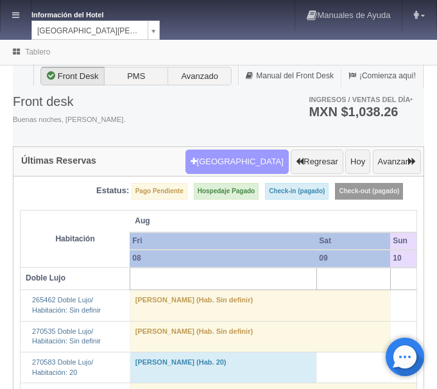
click at [254, 162] on button "[GEOGRAPHIC_DATA]" at bounding box center [237, 162] width 103 height 24
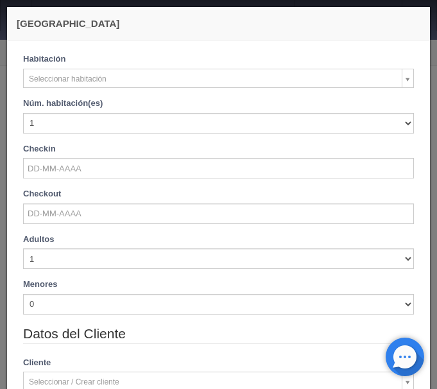
checkbox input "false"
select select "577"
checkbox input "false"
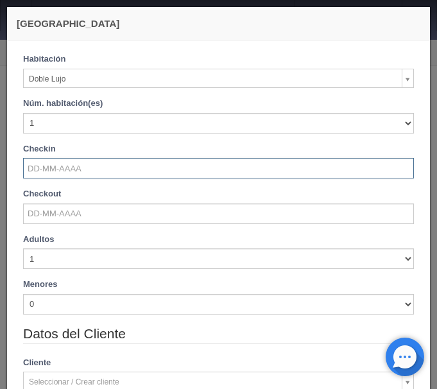
click at [62, 164] on input "text" at bounding box center [218, 168] width 391 height 21
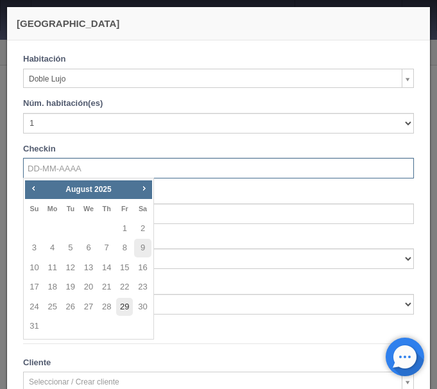
click at [121, 310] on link "29" at bounding box center [124, 307] width 17 height 19
type input "29-08-2025"
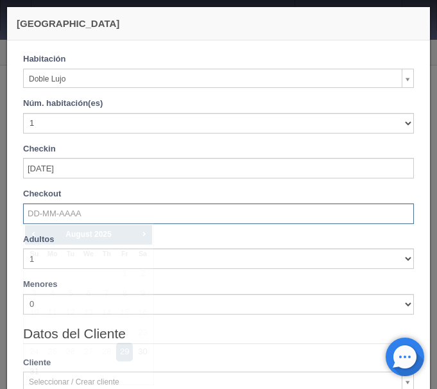
click at [73, 212] on input "text" at bounding box center [218, 214] width 391 height 21
checkbox input "false"
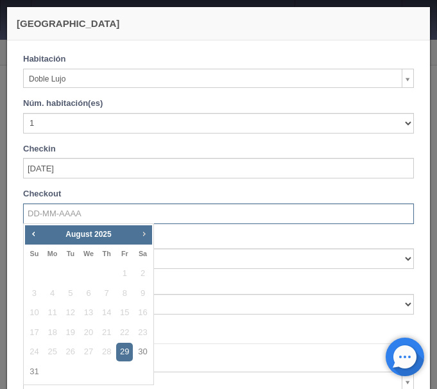
click at [144, 239] on link "Next" at bounding box center [144, 234] width 14 height 14
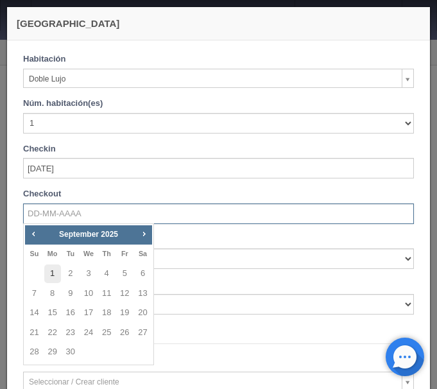
click at [55, 270] on link "1" at bounding box center [52, 274] width 17 height 19
type input "01-09-2025"
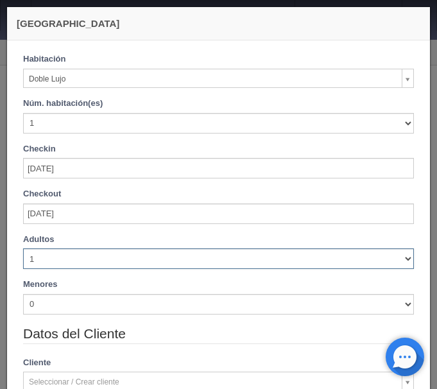
click at [23, 249] on select "1 2 3 4 5 6 7 8 9 10" at bounding box center [218, 259] width 391 height 21
checkbox input "false"
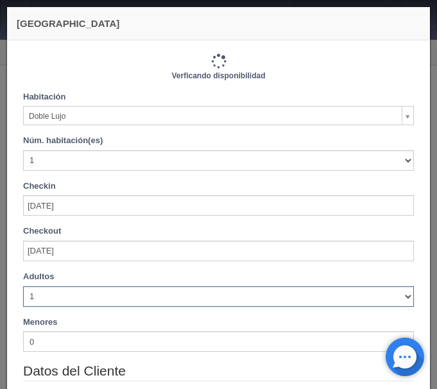
type input "3660.00"
checkbox input "false"
select select "2"
click option "2" at bounding box center [0, 0] width 0 height 0
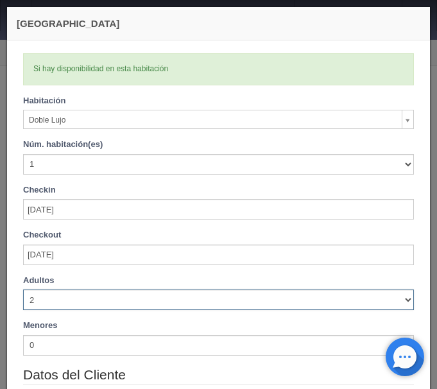
checkbox input "false"
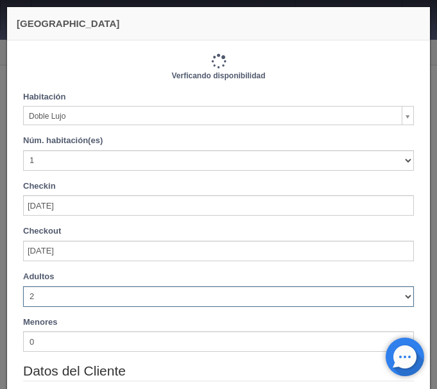
type input "3660.00"
checkbox input "false"
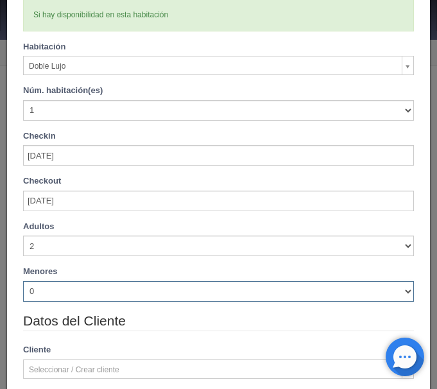
click at [23, 281] on select "0 1 2 3 4 5 6 7 8 9 10" at bounding box center [218, 291] width 391 height 21
select select "1"
click option "1" at bounding box center [0, 0] width 0 height 0
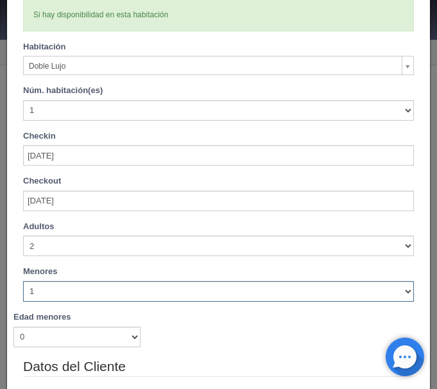
checkbox input "false"
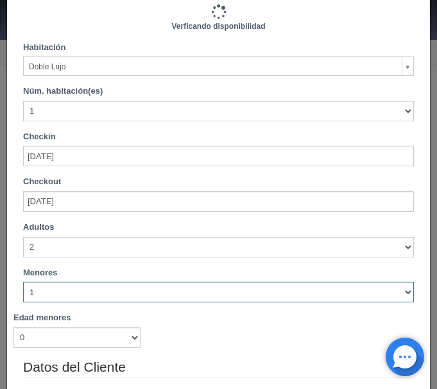
type input "3660.00"
checkbox input "false"
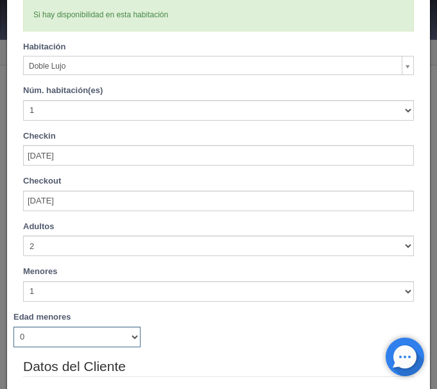
click at [13, 327] on select "0 1 2 3 4 5 6 7 8 9 10 11 12 13 14 15 16 17 18" at bounding box center [76, 337] width 127 height 21
select select "3"
click option "3" at bounding box center [0, 0] width 0 height 0
checkbox input "false"
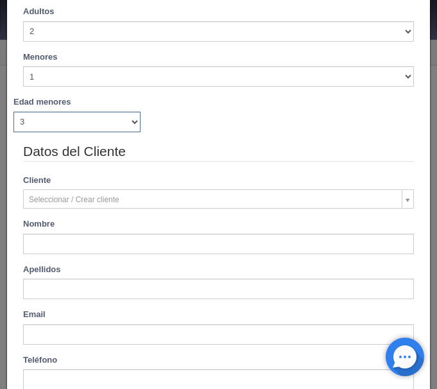
type input "3660.00"
checkbox input "false"
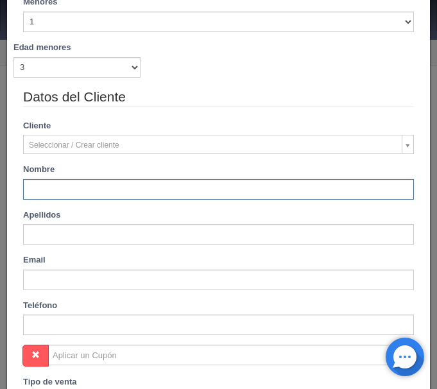
click at [186, 190] on input "text" at bounding box center [218, 189] width 391 height 21
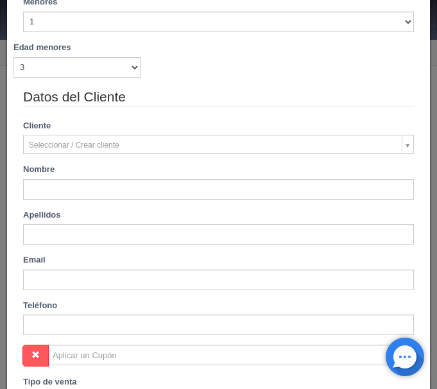
type input "Vivian"
type input "Gonzalez"
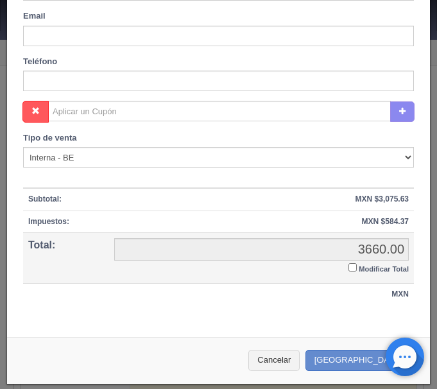
scroll to position [569, 0]
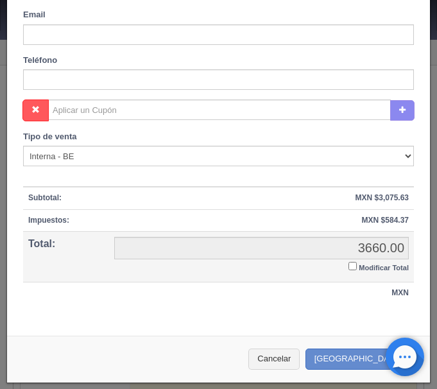
click at [354, 263] on input "Modificar Total" at bounding box center [353, 266] width 8 height 8
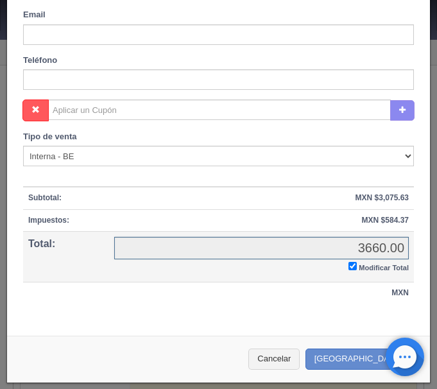
checkbox input "true"
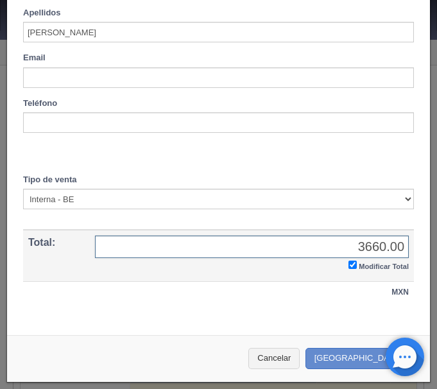
scroll to position [525, 0]
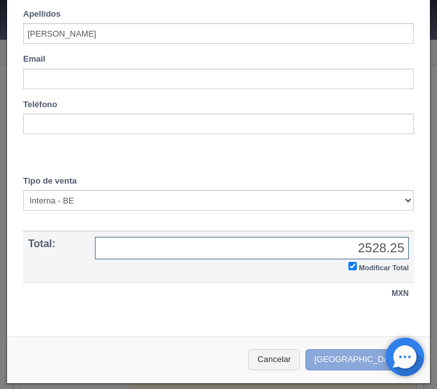
type input "2528.25"
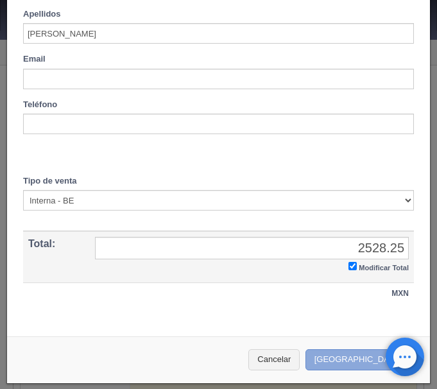
click at [373, 357] on button "Crear Reserva" at bounding box center [362, 359] width 112 height 21
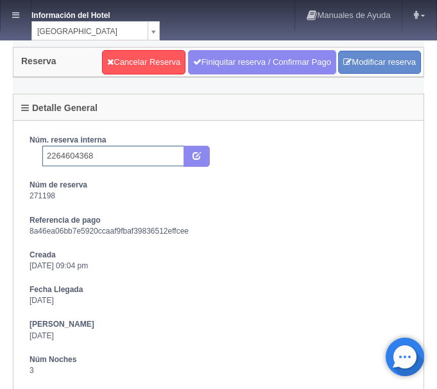
click at [127, 158] on input "2264604368" at bounding box center [113, 156] width 142 height 21
type input "2264604368 Expedia"
click at [194, 155] on icon "submit" at bounding box center [197, 155] width 8 height 8
drag, startPoint x: 240, startPoint y: 58, endPoint x: 250, endPoint y: 226, distance: 167.9
click at [241, 57] on link "Finiquitar reserva / Confirmar Pago" at bounding box center [262, 62] width 148 height 24
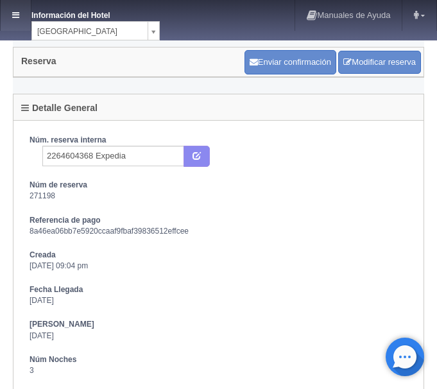
click at [24, 15] on link at bounding box center [16, 15] width 30 height 31
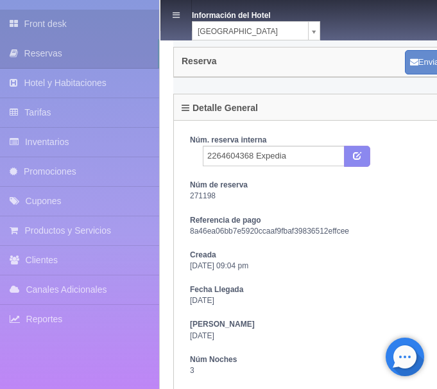
click at [49, 25] on link "Front desk" at bounding box center [79, 24] width 159 height 29
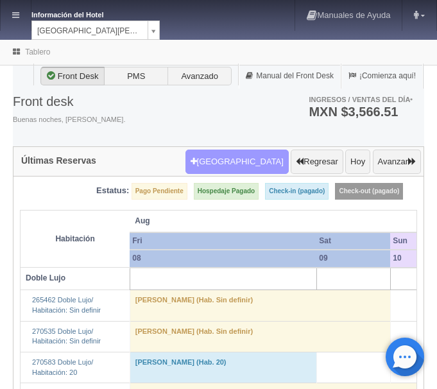
click at [259, 161] on button "[GEOGRAPHIC_DATA]" at bounding box center [237, 162] width 103 height 24
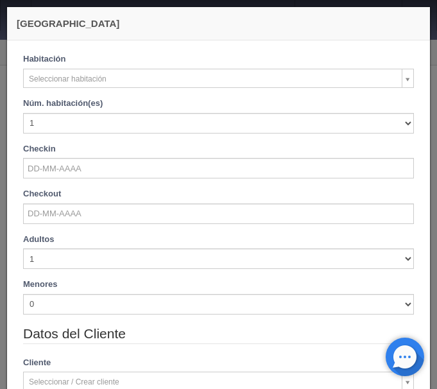
checkbox input "false"
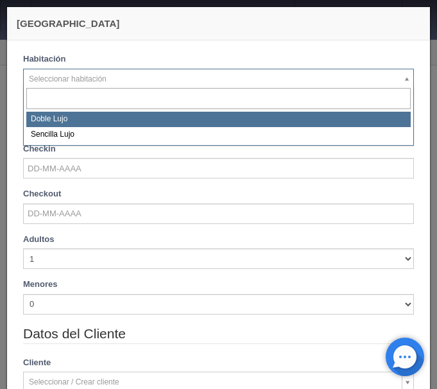
select select "577"
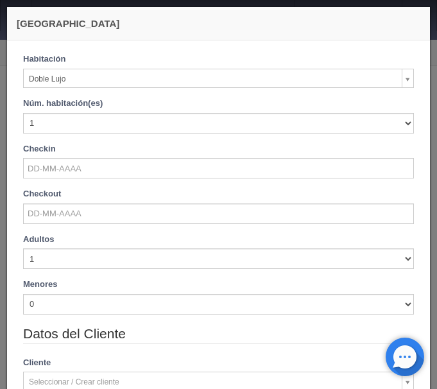
checkbox input "false"
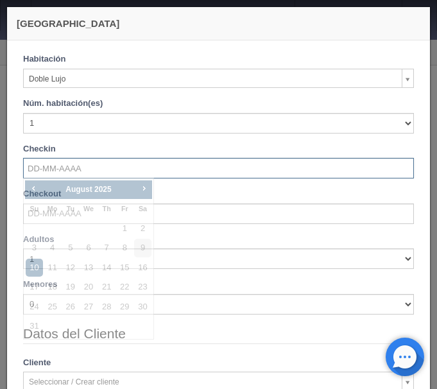
click at [70, 173] on input "text" at bounding box center [218, 168] width 391 height 21
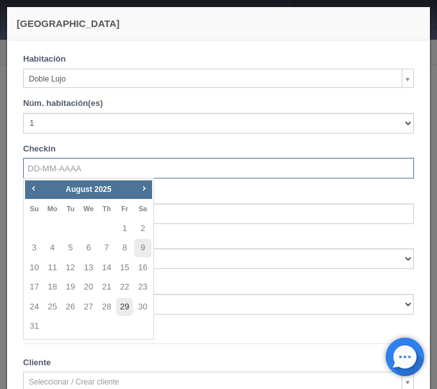
click at [125, 312] on link "29" at bounding box center [124, 307] width 17 height 19
type input "[DATE]"
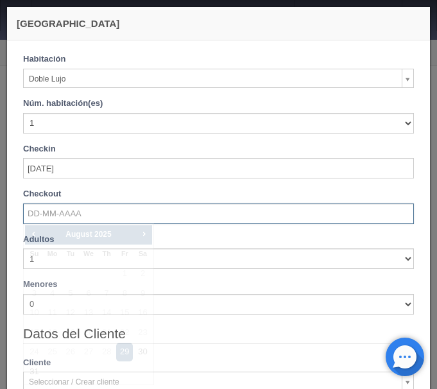
click at [80, 215] on input "text" at bounding box center [218, 214] width 391 height 21
checkbox input "false"
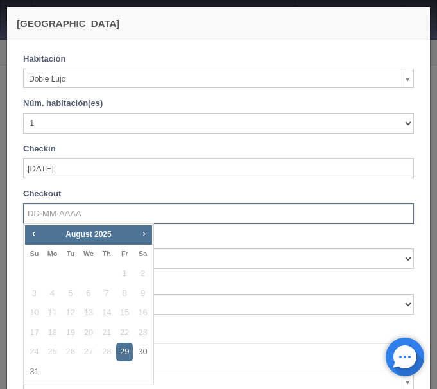
click at [141, 231] on span "Next" at bounding box center [144, 234] width 10 height 10
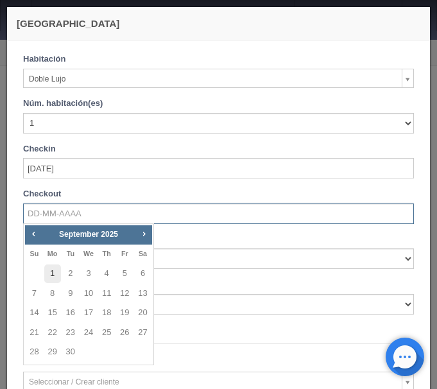
click at [51, 270] on link "1" at bounding box center [52, 274] width 17 height 19
type input "01-09-2025"
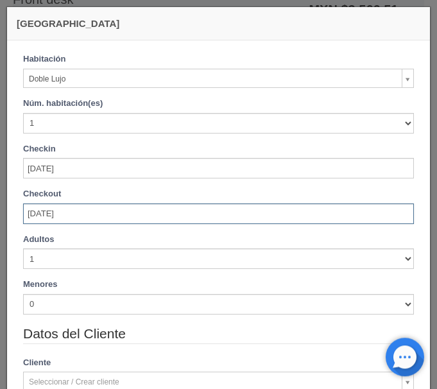
scroll to position [131, 0]
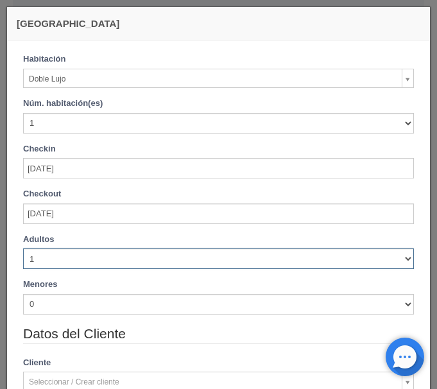
click at [23, 249] on select "1 2 3 4 5 6 7 8 9 10" at bounding box center [218, 259] width 391 height 21
checkbox input "false"
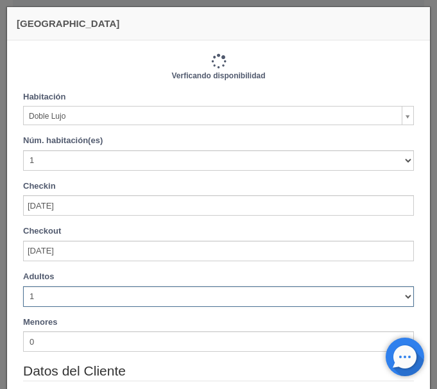
type input "3660.00"
checkbox input "false"
select select "2"
click option "2" at bounding box center [0, 0] width 0 height 0
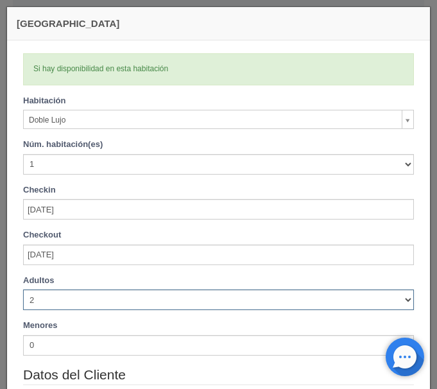
checkbox input "false"
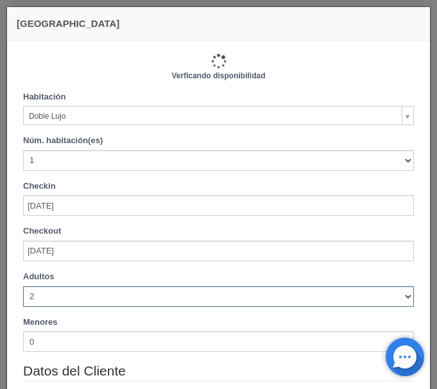
type input "3660.00"
checkbox input "false"
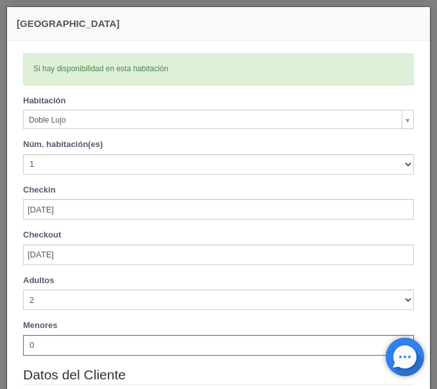
click at [23, 335] on select "0 1 2 3 4 5 6 7 8 9 10" at bounding box center [218, 345] width 391 height 21
select select "1"
click option "1" at bounding box center [0, 0] width 0 height 0
checkbox input "false"
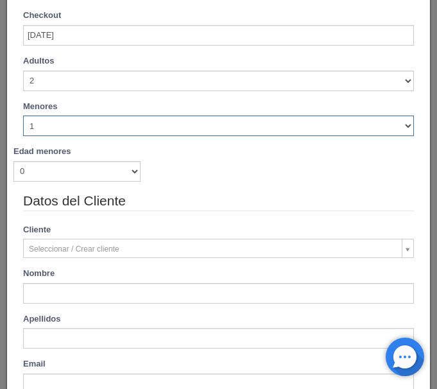
type input "3660.00"
checkbox input "false"
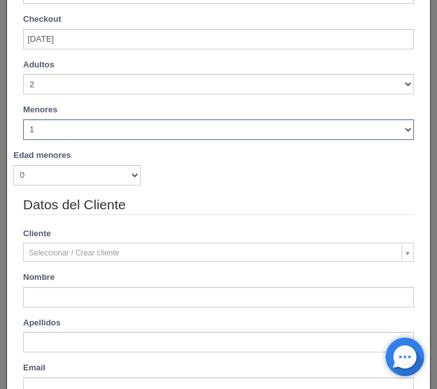
scroll to position [220, 0]
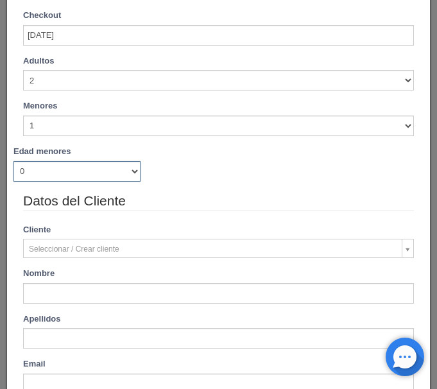
click at [13, 161] on select "0 1 2 3 4 5 6 7 8 9 10 11 12 13 14 15 16 17 18" at bounding box center [76, 171] width 127 height 21
select select "1"
click option "1" at bounding box center [0, 0] width 0 height 0
checkbox input "false"
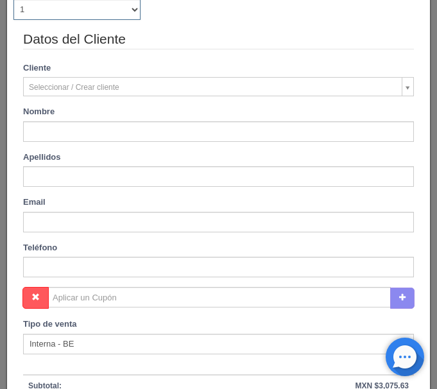
type input "3660.00"
checkbox input "false"
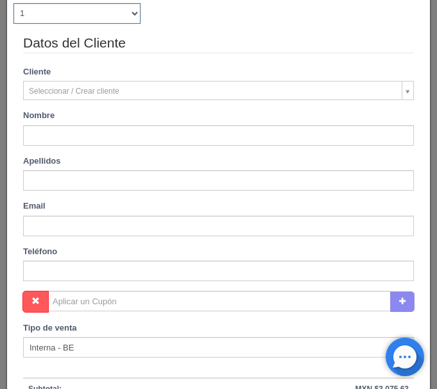
scroll to position [382, 0]
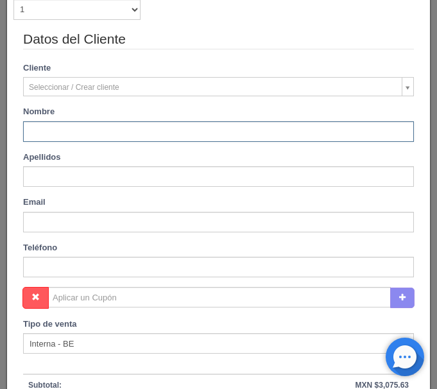
click at [119, 134] on input "text" at bounding box center [218, 131] width 391 height 21
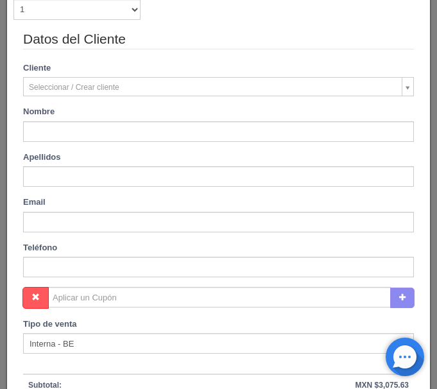
type input "Valeria"
type input "Vasquez"
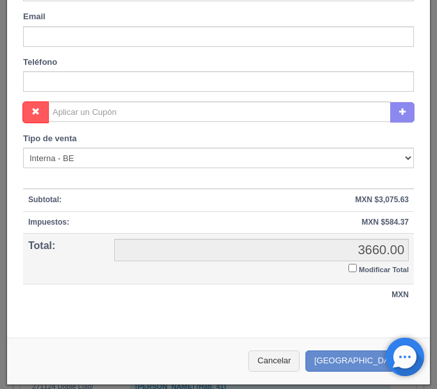
scroll to position [569, 0]
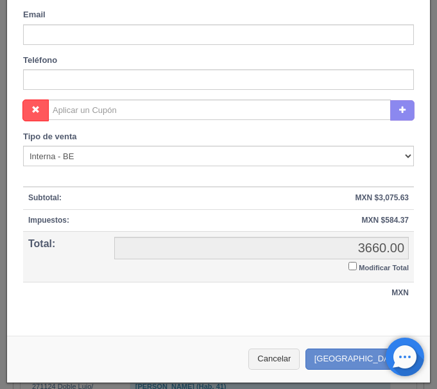
click at [356, 263] on input "Modificar Total" at bounding box center [353, 266] width 8 height 8
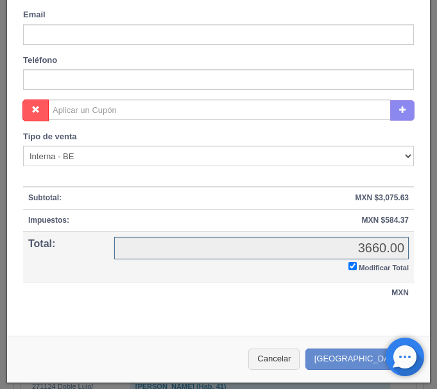
checkbox input "true"
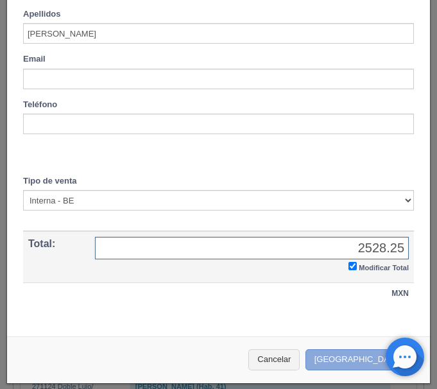
type input "2528.25"
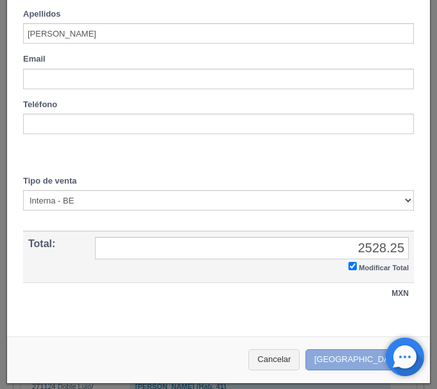
click at [364, 360] on button "[GEOGRAPHIC_DATA]" at bounding box center [362, 359] width 112 height 21
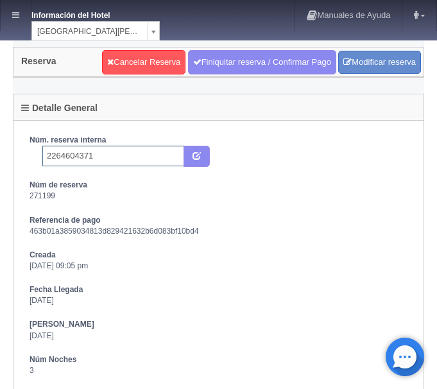
click at [132, 160] on input "2264604371" at bounding box center [113, 156] width 142 height 21
type input "2264604371 Expedia"
click at [200, 155] on icon "submit" at bounding box center [197, 155] width 8 height 8
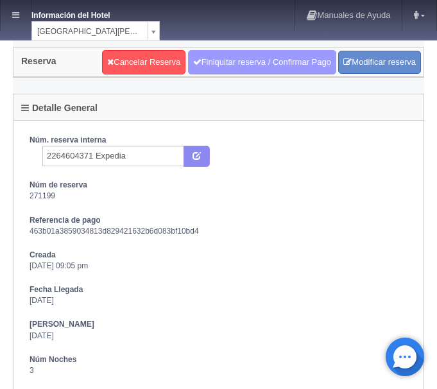
click at [259, 61] on link "Finiquitar reserva / Confirmar Pago" at bounding box center [262, 62] width 148 height 24
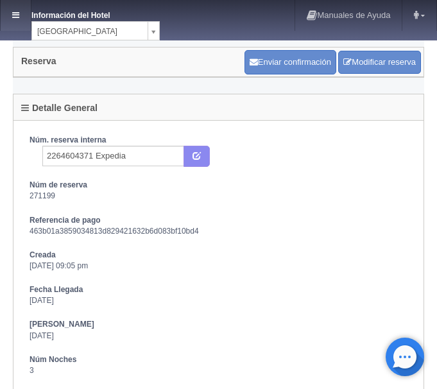
click at [15, 13] on icon at bounding box center [15, 15] width 7 height 8
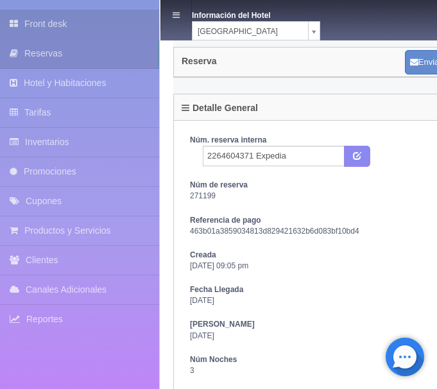
click at [49, 17] on link "Front desk" at bounding box center [79, 24] width 159 height 29
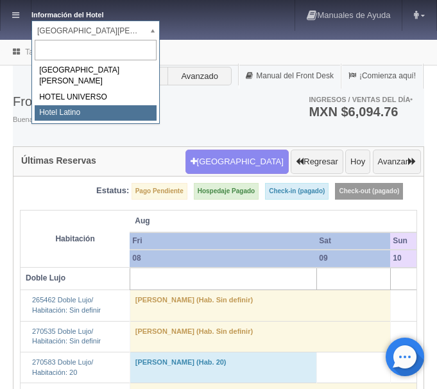
select select "625"
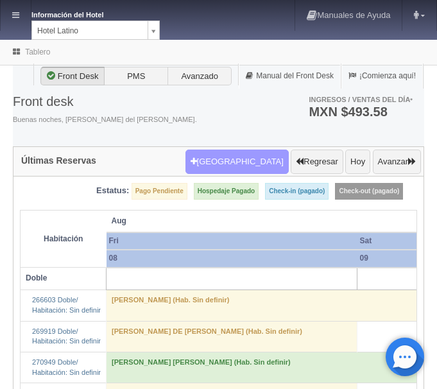
click at [228, 167] on button "[GEOGRAPHIC_DATA]" at bounding box center [237, 162] width 103 height 24
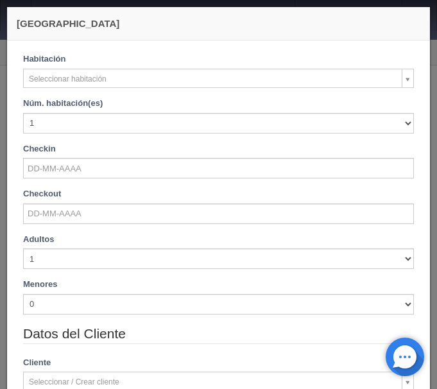
checkbox input "false"
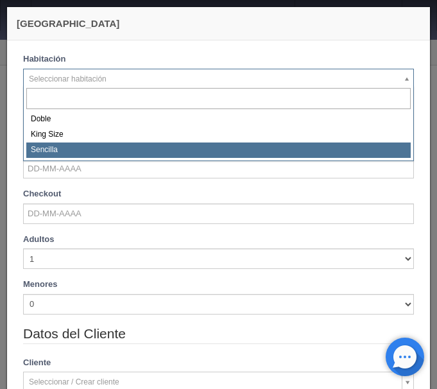
select select "2158"
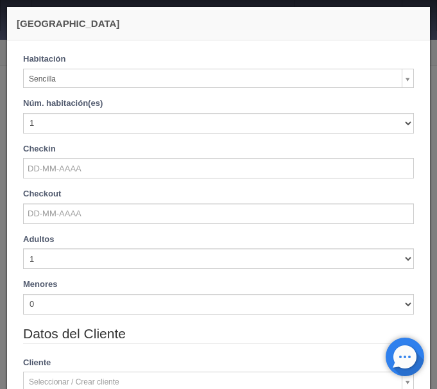
checkbox input "false"
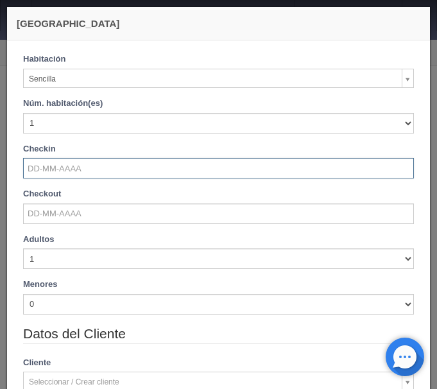
click at [78, 165] on input "text" at bounding box center [218, 168] width 391 height 21
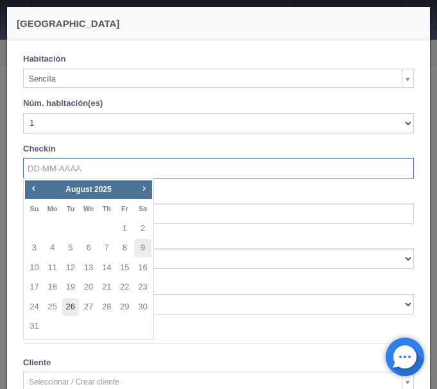
click at [69, 308] on link "26" at bounding box center [70, 307] width 17 height 19
type input "26-08-2025"
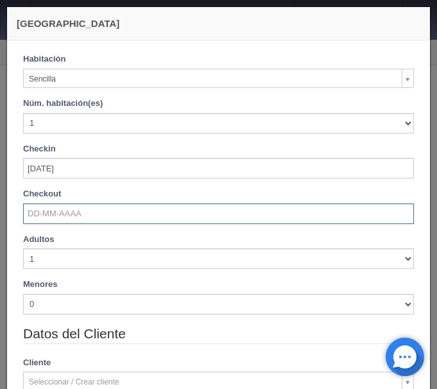
click at [58, 213] on input "text" at bounding box center [218, 214] width 391 height 21
checkbox input "false"
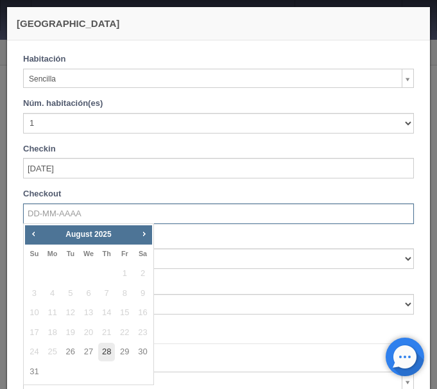
click at [109, 348] on link "28" at bounding box center [106, 352] width 17 height 19
type input "28-08-2025"
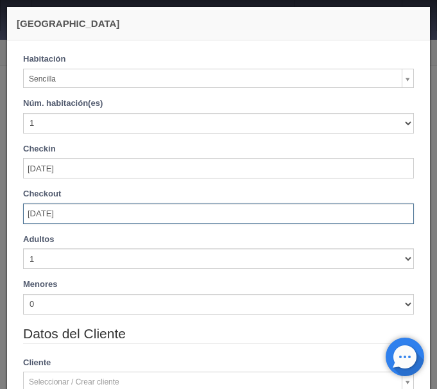
click at [22, 256] on div "Adultos 1 2 3 4 5 6 7 8 9 10" at bounding box center [218, 252] width 411 height 36
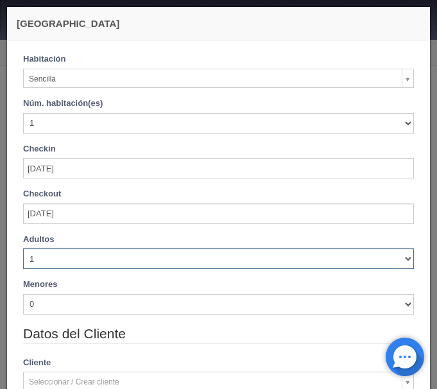
click at [23, 249] on select "1 2 3 4 5 6 7 8 9 10" at bounding box center [218, 259] width 391 height 21
checkbox input "false"
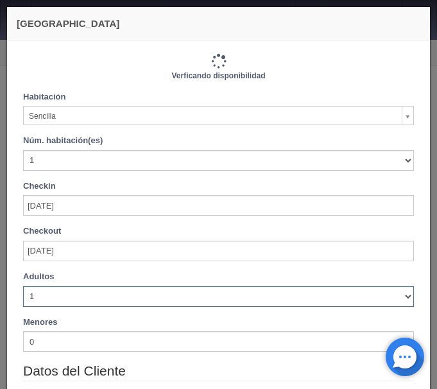
type input "1440.00"
checkbox input "false"
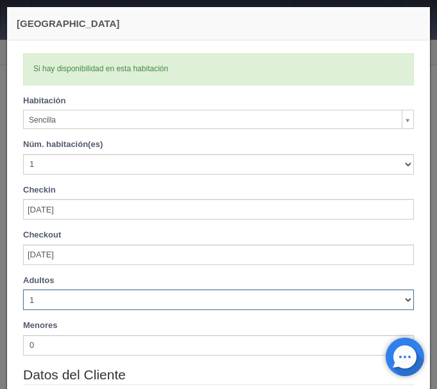
select select "2"
click option "2" at bounding box center [0, 0] width 0 height 0
checkbox input "false"
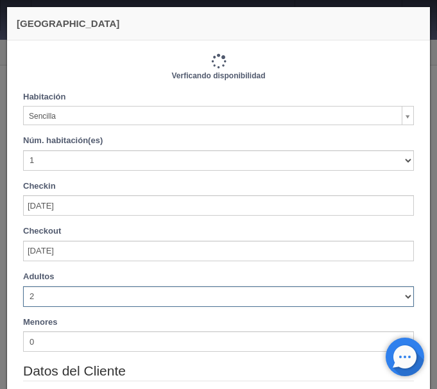
type input "1440.00"
checkbox input "false"
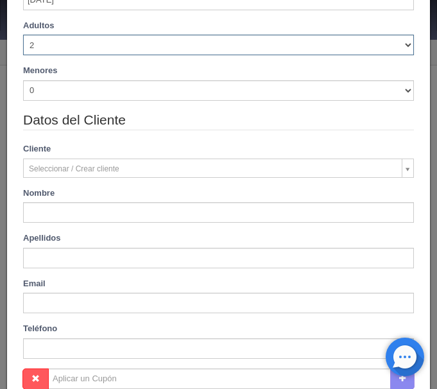
scroll to position [270, 0]
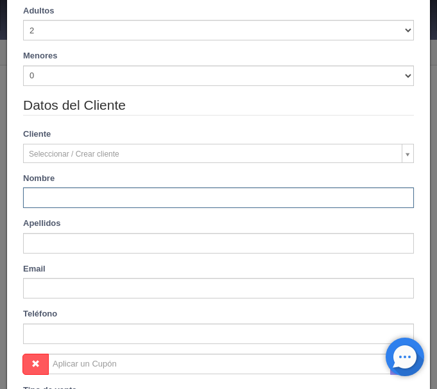
click at [136, 193] on input "text" at bounding box center [218, 198] width 391 height 21
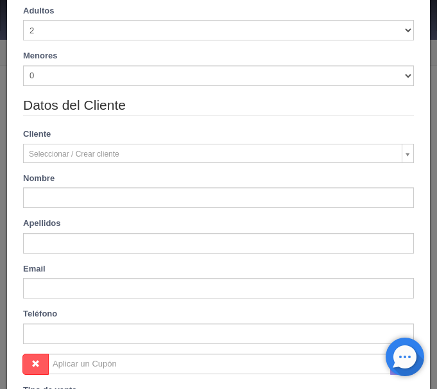
type input "Zaira Guadalupe"
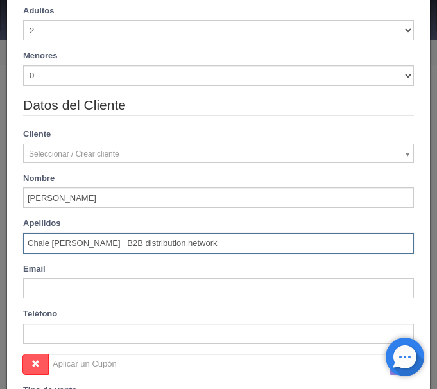
click at [208, 242] on input "Chale Negron B2B distribution network" at bounding box center [218, 243] width 391 height 21
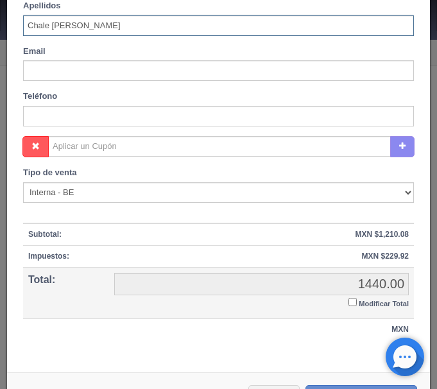
scroll to position [524, 0]
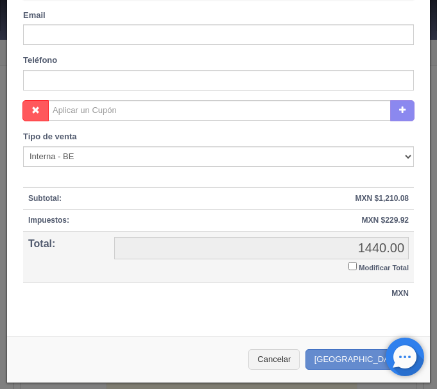
type input "Chale Negron"
click at [354, 266] on input "Modificar Total" at bounding box center [353, 266] width 8 height 8
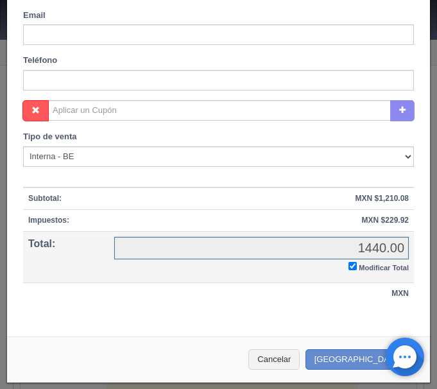
checkbox input "true"
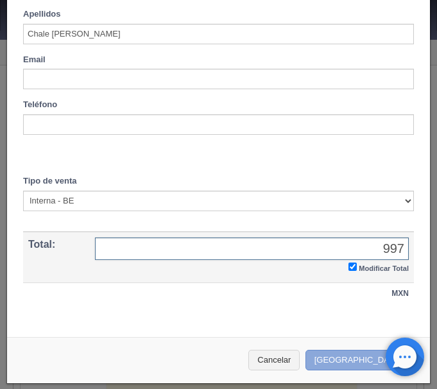
type input "997"
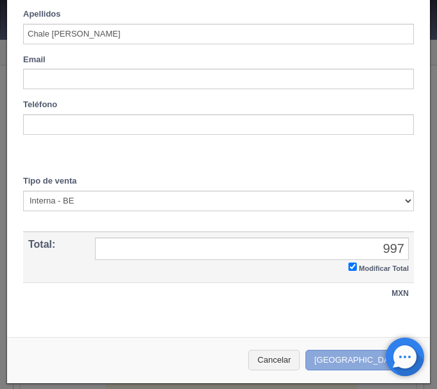
click at [367, 362] on button "[GEOGRAPHIC_DATA]" at bounding box center [362, 360] width 112 height 21
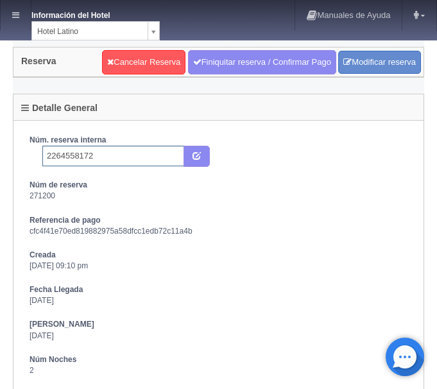
click at [110, 150] on input "2264558172" at bounding box center [113, 156] width 142 height 21
type input "2264558172 expedia"
click at [195, 156] on icon "submit" at bounding box center [197, 155] width 8 height 8
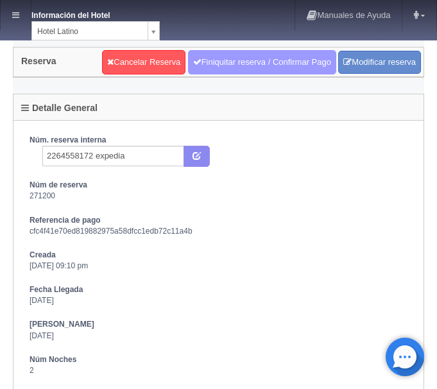
click at [267, 63] on link "Finiquitar reserva / Confirmar Pago" at bounding box center [262, 62] width 148 height 24
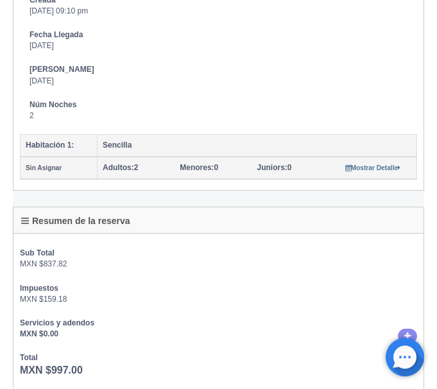
scroll to position [262, 0]
